Goal: Task Accomplishment & Management: Complete application form

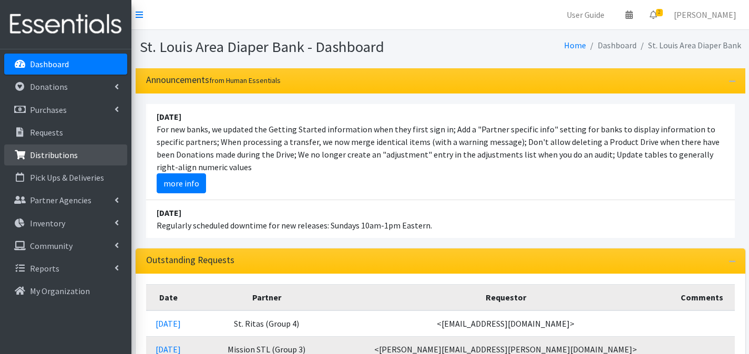
click at [85, 152] on link "Distributions" at bounding box center [65, 155] width 123 height 21
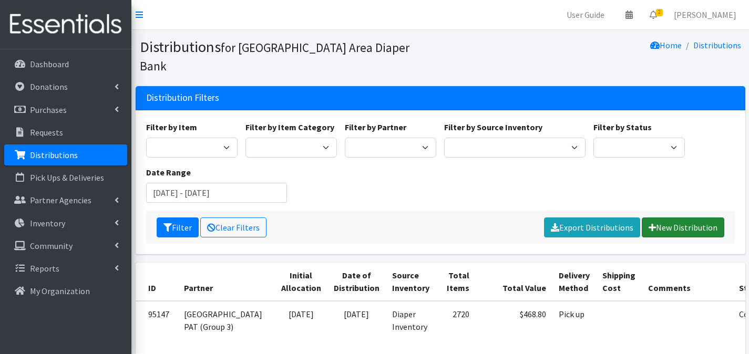
click at [659, 218] on link "New Distribution" at bounding box center [683, 228] width 83 height 20
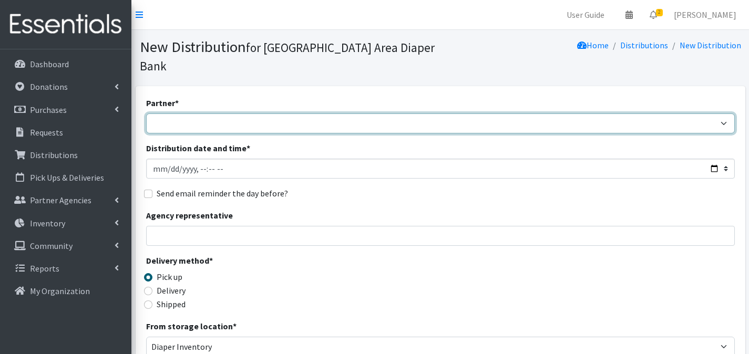
click at [345, 114] on select "Affinia Healthcare (Group 2) [PERSON_NAME] (Group 1) Assistance League of St. L…" at bounding box center [440, 124] width 589 height 20
select select "712"
click at [146, 114] on select "Affinia Healthcare (Group 2) [PERSON_NAME] (Group 1) Assistance League of St. L…" at bounding box center [440, 124] width 589 height 20
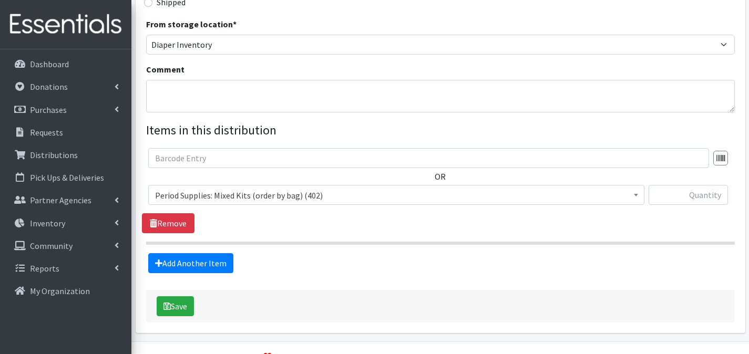
scroll to position [304, 0]
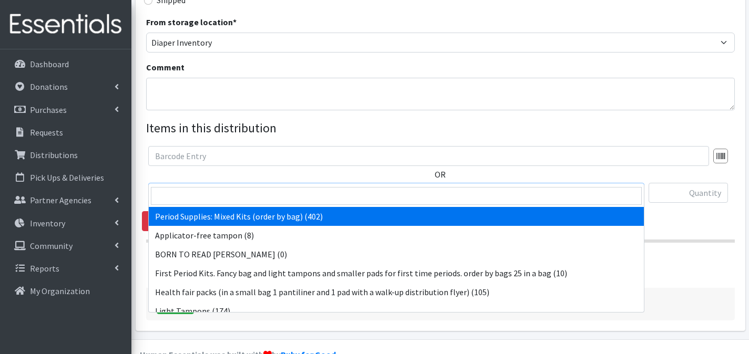
click at [403, 186] on span "Period Supplies: Mixed Kits (order by bag) (402)" at bounding box center [396, 193] width 483 height 15
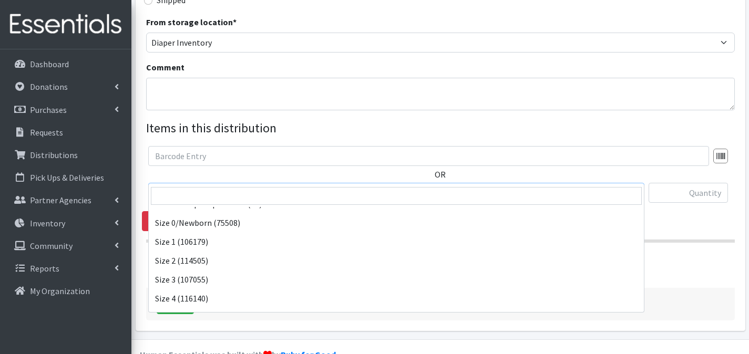
scroll to position [350, 0]
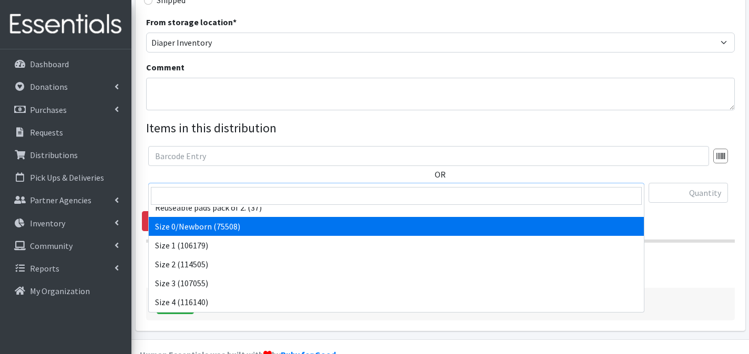
select select "1095"
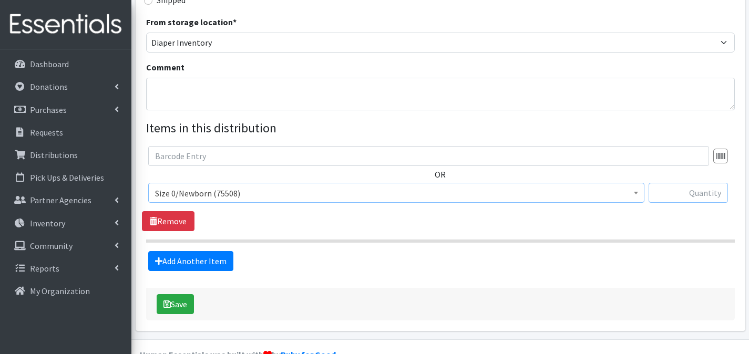
click at [684, 183] on input "text" at bounding box center [688, 193] width 79 height 20
type input "625"
click at [227, 251] on link "Add Another Item" at bounding box center [190, 261] width 85 height 20
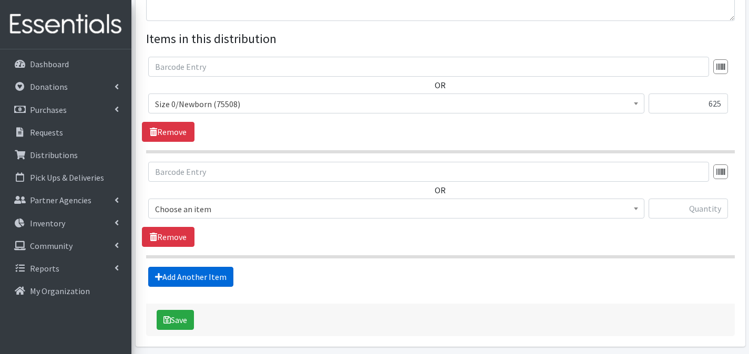
scroll to position [416, 0]
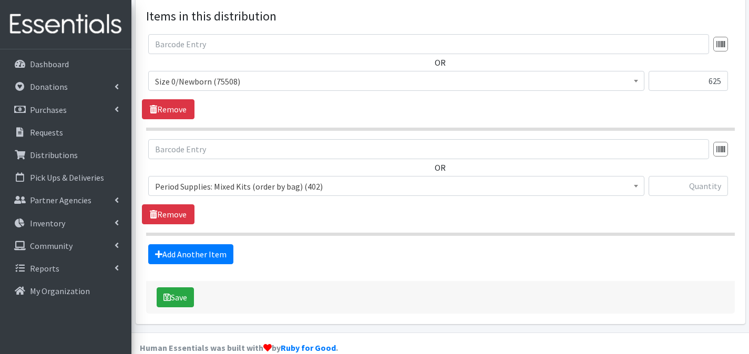
click at [299, 179] on span "Period Supplies: Mixed Kits (order by bag) (402)" at bounding box center [396, 186] width 483 height 15
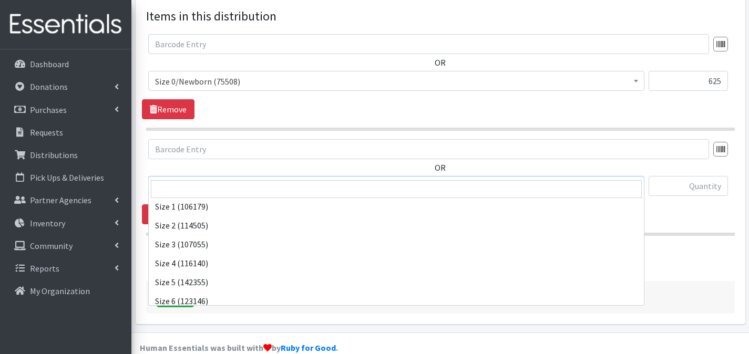
scroll to position [360, 0]
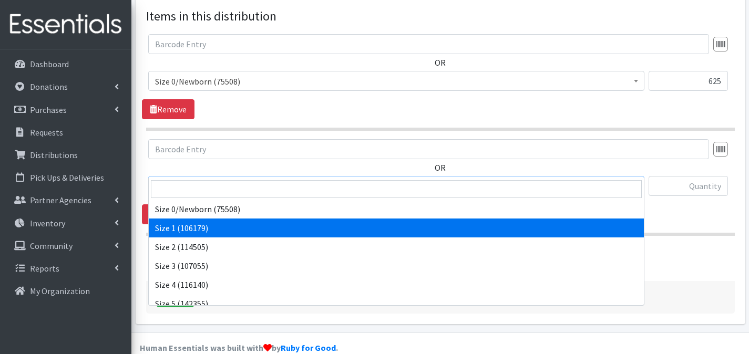
select select "1090"
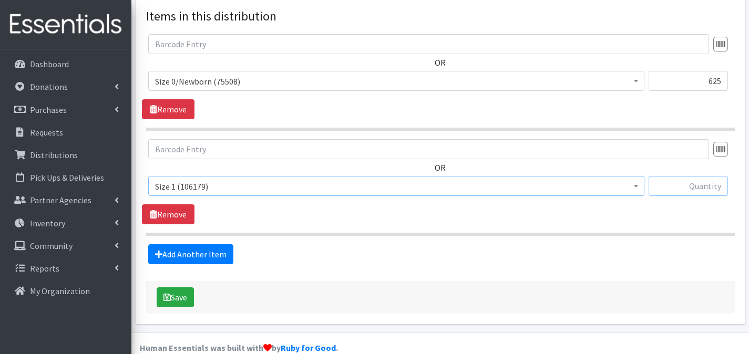
click at [676, 176] on input "text" at bounding box center [688, 186] width 79 height 20
type input "500"
click at [192, 244] on link "Add Another Item" at bounding box center [190, 254] width 85 height 20
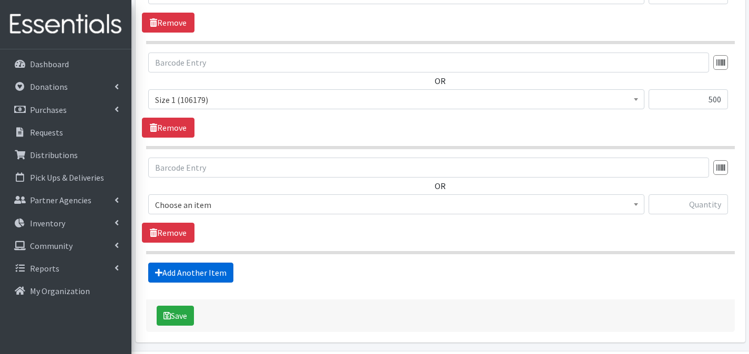
scroll to position [521, 0]
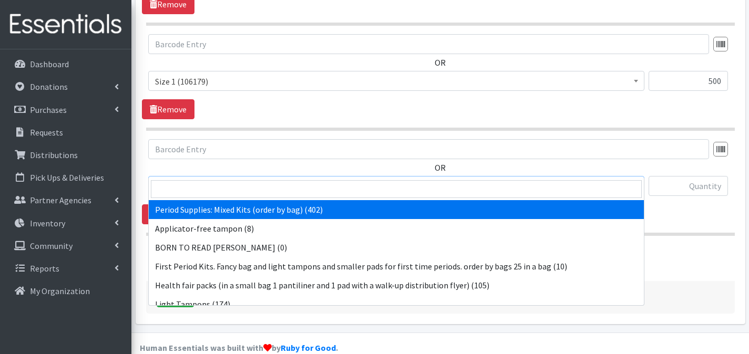
click at [329, 179] on span "Period Supplies: Mixed Kits (order by bag) (402)" at bounding box center [396, 186] width 483 height 15
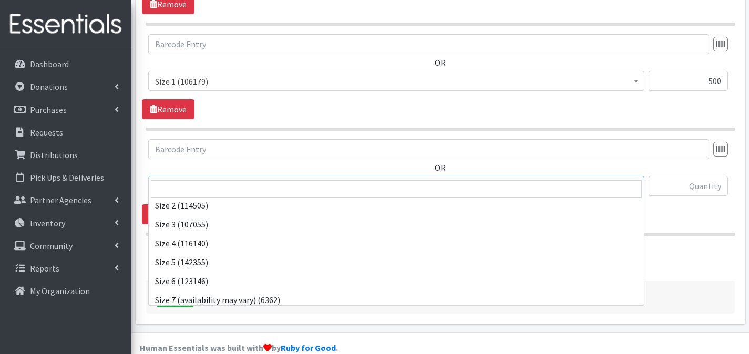
scroll to position [405, 0]
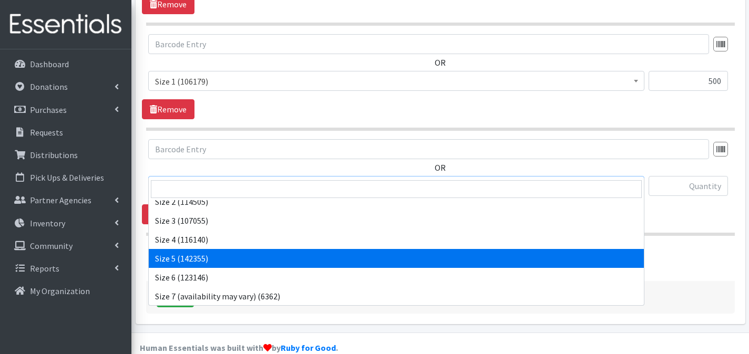
select select "1098"
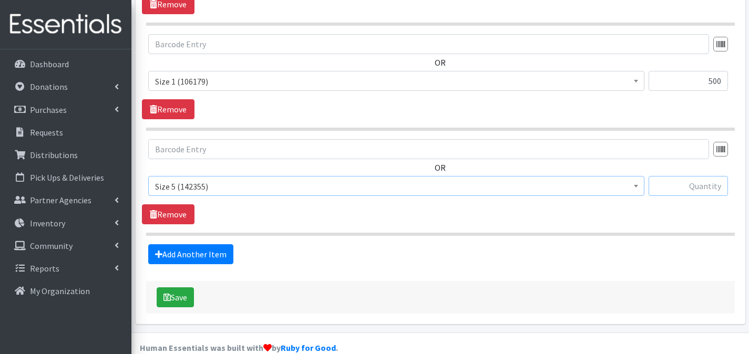
click at [696, 176] on input "text" at bounding box center [688, 186] width 79 height 20
type input "750"
click at [201, 244] on link "Add Another Item" at bounding box center [190, 254] width 85 height 20
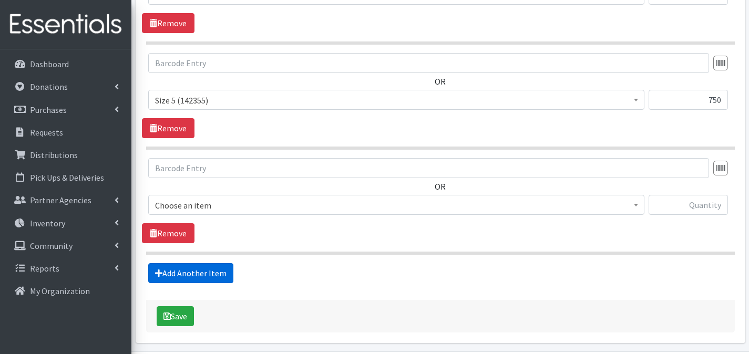
scroll to position [627, 0]
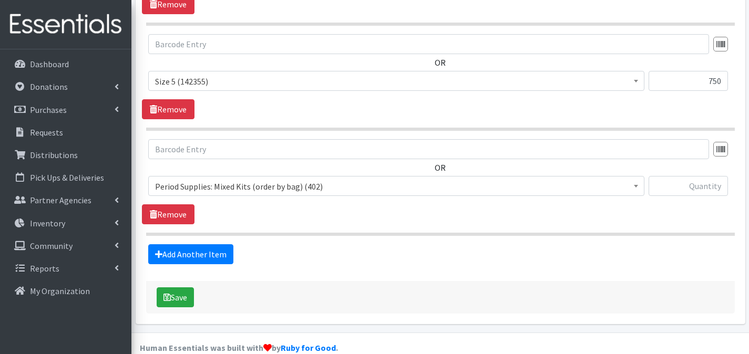
click at [328, 179] on span "Period Supplies: Mixed Kits (order by bag) (402)" at bounding box center [396, 186] width 483 height 15
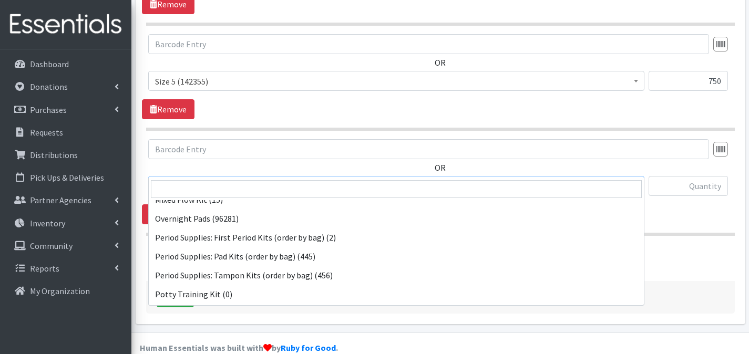
scroll to position [177, 0]
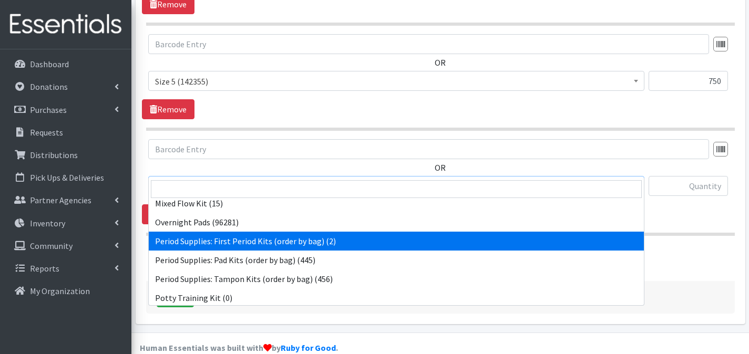
select select "8796"
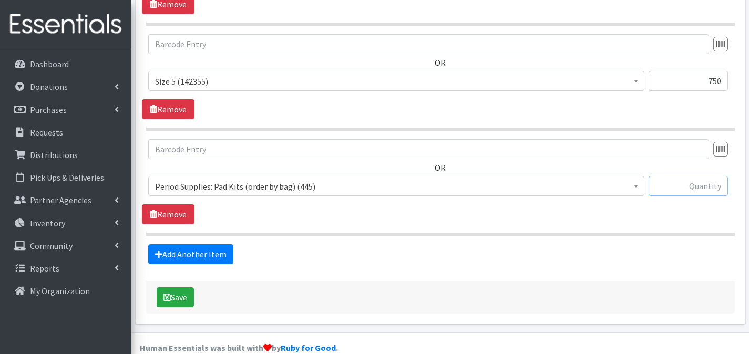
click at [695, 177] on input "text" at bounding box center [688, 186] width 79 height 20
type input "2"
click at [184, 288] on button "Save" at bounding box center [175, 298] width 37 height 20
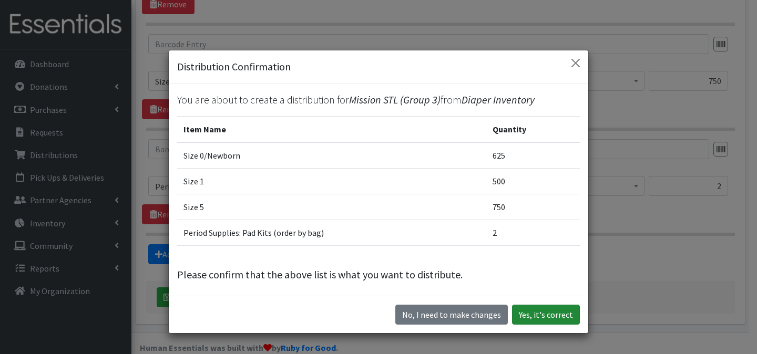
click at [539, 315] on button "Yes, it's correct" at bounding box center [546, 315] width 68 height 20
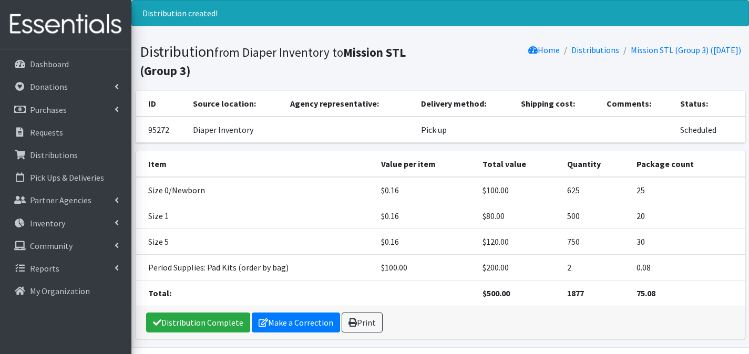
scroll to position [63, 0]
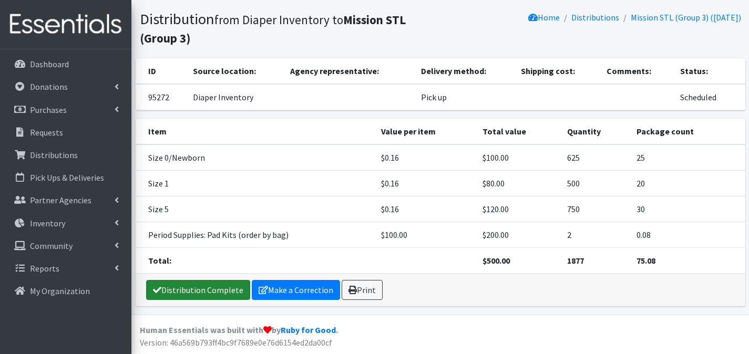
click at [183, 293] on link "Distribution Complete" at bounding box center [198, 290] width 104 height 20
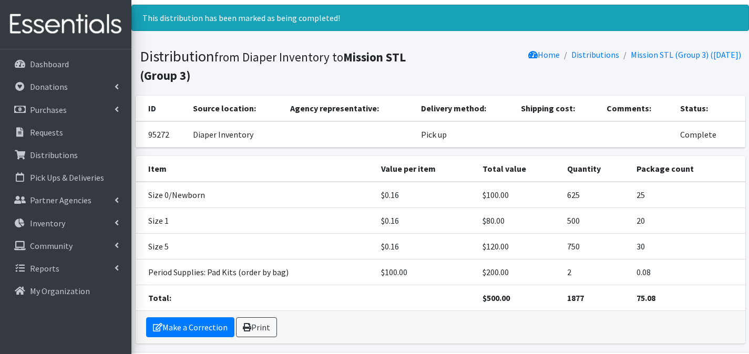
scroll to position [0, 0]
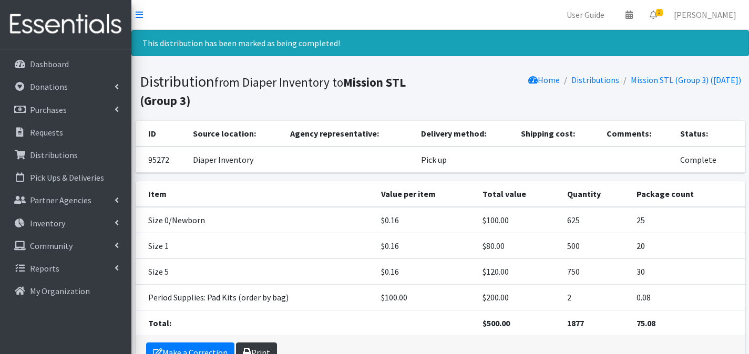
click at [264, 345] on link "Print" at bounding box center [256, 353] width 41 height 20
